Goal: Transaction & Acquisition: Purchase product/service

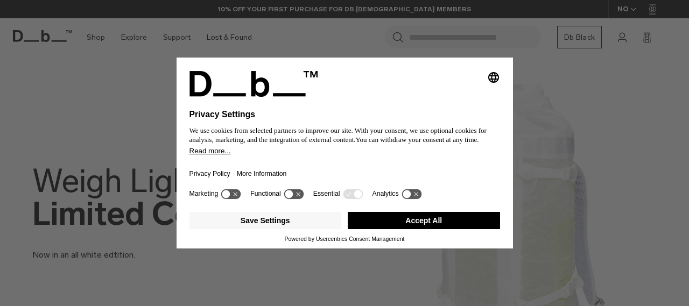
click at [427, 217] on button "Accept All" at bounding box center [424, 220] width 152 height 17
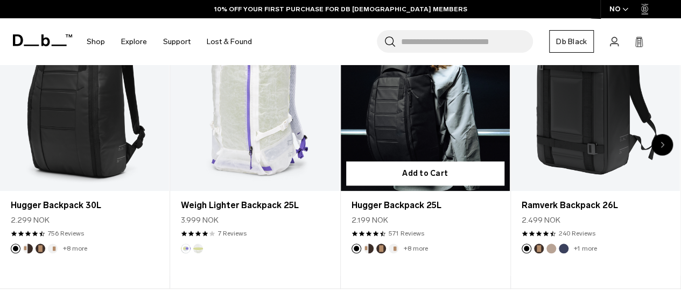
scroll to position [348, 0]
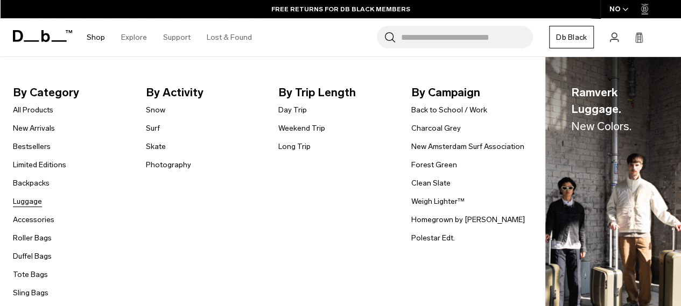
scroll to position [151, 0]
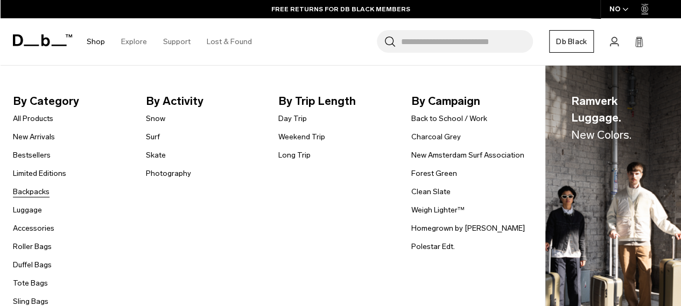
click at [29, 189] on link "Backpacks" at bounding box center [31, 191] width 37 height 11
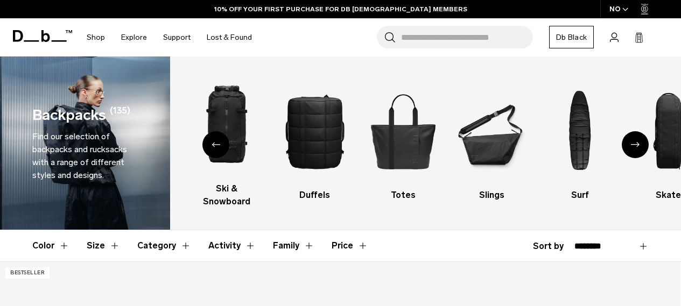
click at [207, 133] on div "Previous slide" at bounding box center [215, 144] width 27 height 27
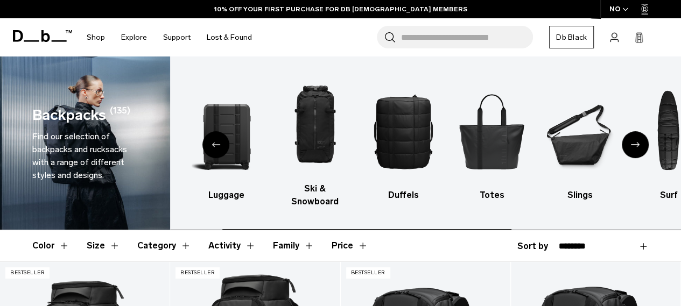
click at [207, 133] on div "Previous slide" at bounding box center [215, 144] width 27 height 27
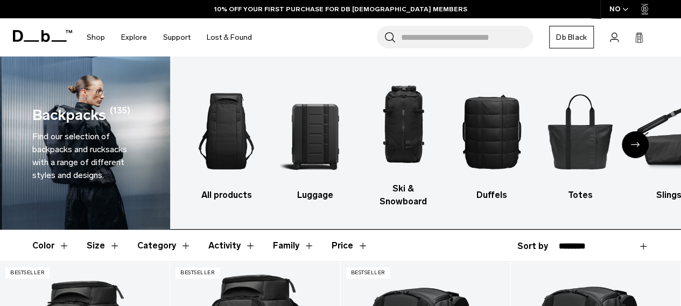
click at [207, 133] on img "1 / 10" at bounding box center [226, 131] width 69 height 104
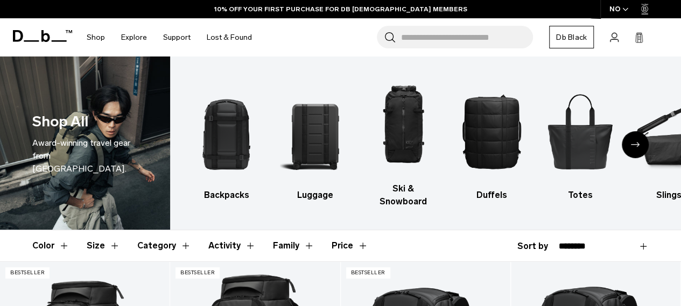
click at [638, 142] on icon "Next slide" at bounding box center [635, 144] width 9 height 5
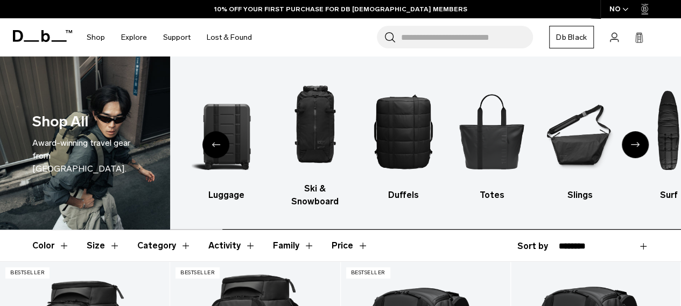
click at [638, 142] on icon "Next slide" at bounding box center [635, 144] width 9 height 5
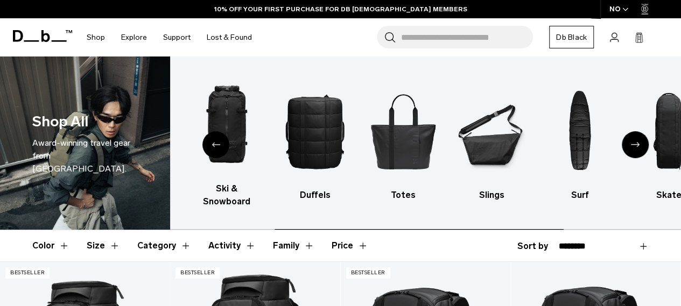
click at [638, 142] on icon "Next slide" at bounding box center [635, 144] width 9 height 5
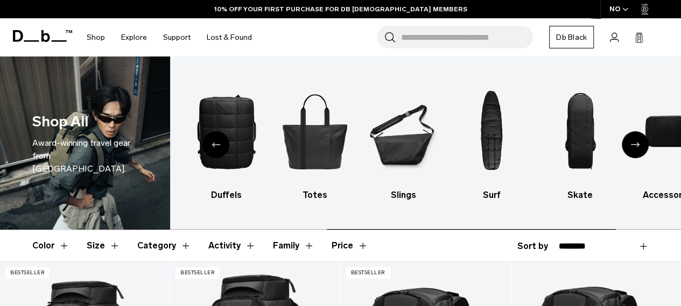
click at [638, 142] on icon "Next slide" at bounding box center [635, 144] width 9 height 5
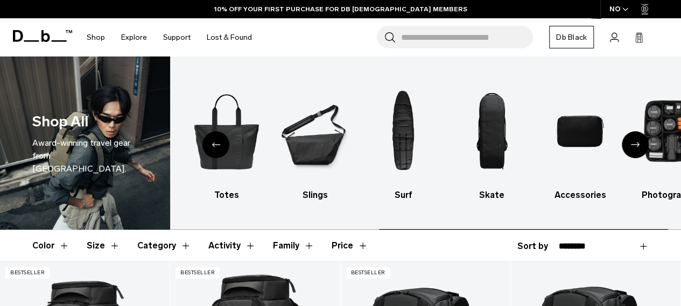
click at [638, 142] on icon "Next slide" at bounding box center [635, 144] width 9 height 5
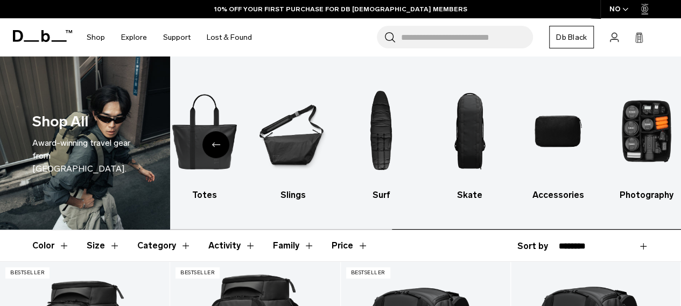
click at [638, 137] on img "10 / 10" at bounding box center [645, 131] width 69 height 104
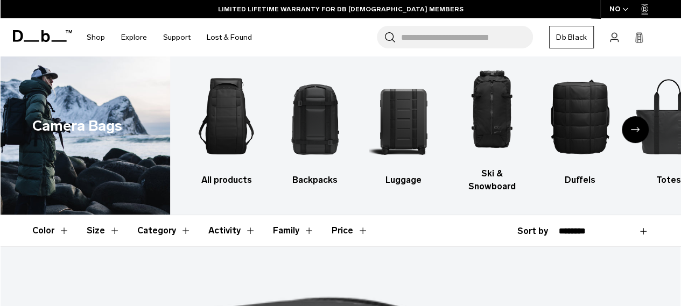
scroll to position [1, 0]
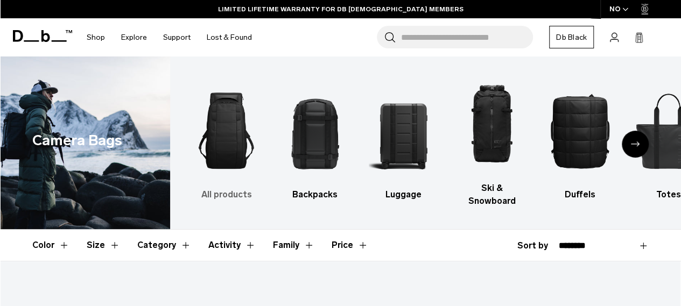
click at [224, 130] on img "1 / 10" at bounding box center [226, 131] width 69 height 104
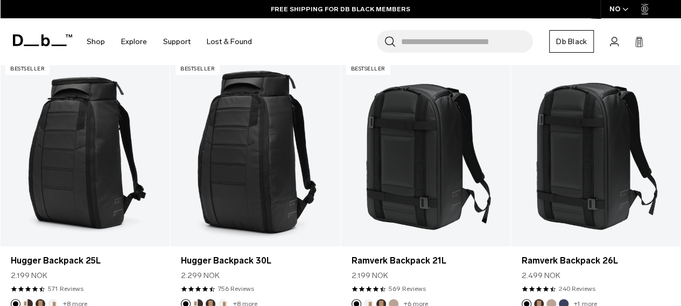
scroll to position [206, 0]
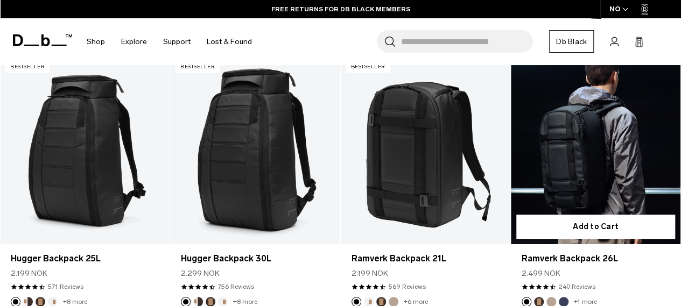
click at [593, 114] on link "Ramverk Backpack 26L" at bounding box center [595, 150] width 169 height 188
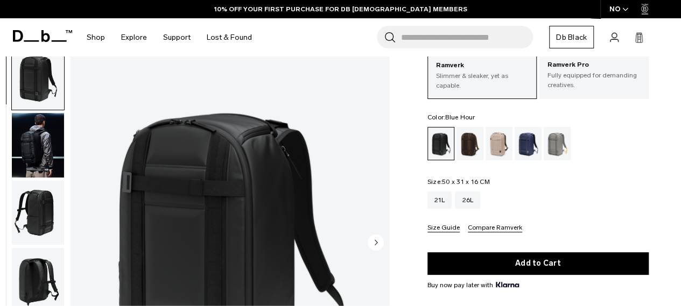
click at [527, 134] on div "Blue Hour" at bounding box center [527, 143] width 27 height 33
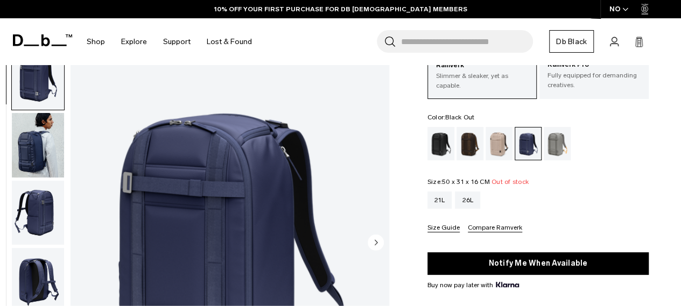
click at [442, 146] on div "Black Out" at bounding box center [440, 143] width 27 height 33
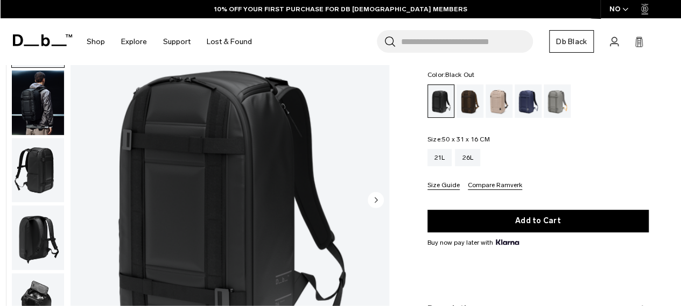
scroll to position [110, 0]
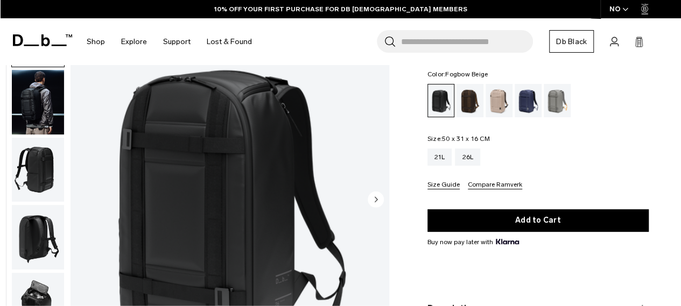
click at [500, 93] on div "Fogbow Beige" at bounding box center [498, 100] width 27 height 33
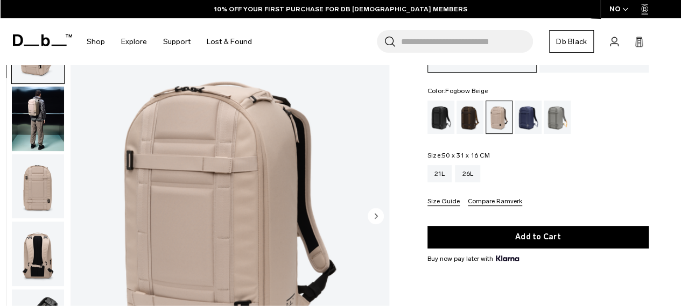
scroll to position [93, 0]
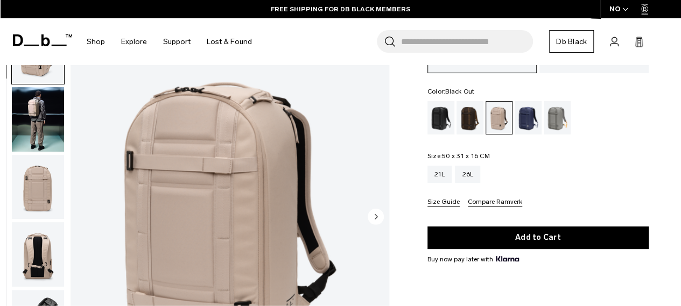
click at [438, 110] on div "Black Out" at bounding box center [440, 117] width 27 height 33
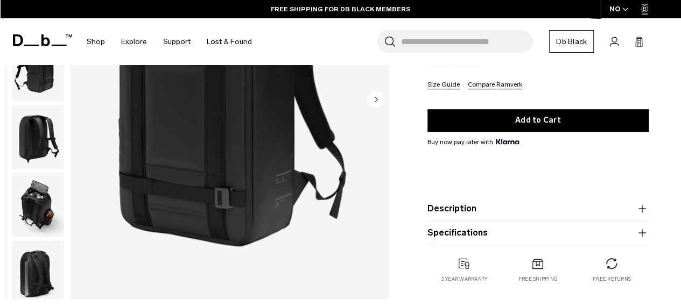
scroll to position [209, 0]
